Goal: Ask a question

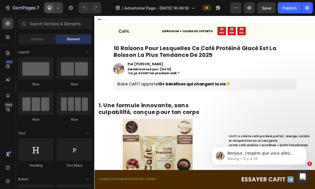
click at [50, 11] on span at bounding box center [49, 7] width 9 height 9
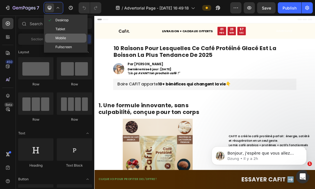
click at [62, 36] on span "Mobile" at bounding box center [60, 38] width 11 height 6
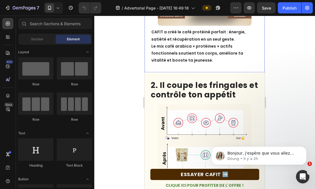
scroll to position [268, 0]
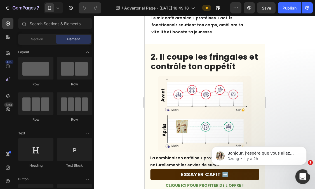
click at [300, 175] on icon "Ouvrir le Messenger Intercom" at bounding box center [302, 175] width 9 height 9
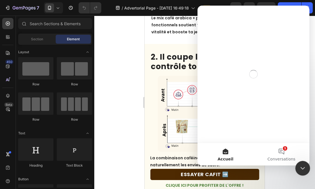
scroll to position [0, 0]
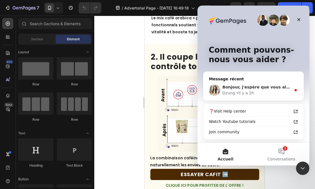
click at [238, 85] on div "Bonjour, j'espère que vous allez bien. Je vous contacte pour faire suite à notr…" at bounding box center [257, 87] width 69 height 6
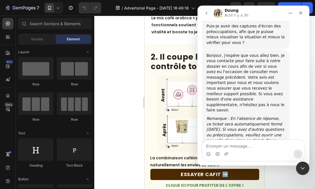
scroll to position [372, 0]
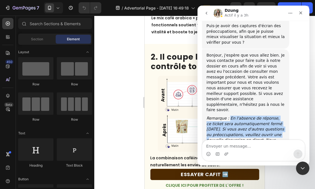
drag, startPoint x: 229, startPoint y: 86, endPoint x: 262, endPoint y: 103, distance: 37.3
click at [262, 116] on icon "Remarque : En l'absence de réponse, ce ticket sera automatiquement fermé [DATE]…" at bounding box center [246, 132] width 78 height 32
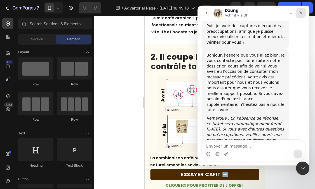
click at [299, 15] on icon "Fermer" at bounding box center [301, 13] width 4 height 4
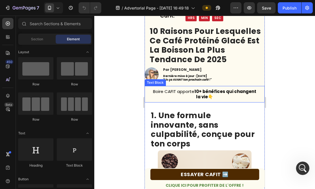
scroll to position [84, 0]
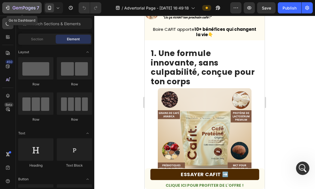
click at [6, 6] on icon "button" at bounding box center [8, 8] width 6 height 6
